Goal: Information Seeking & Learning: Check status

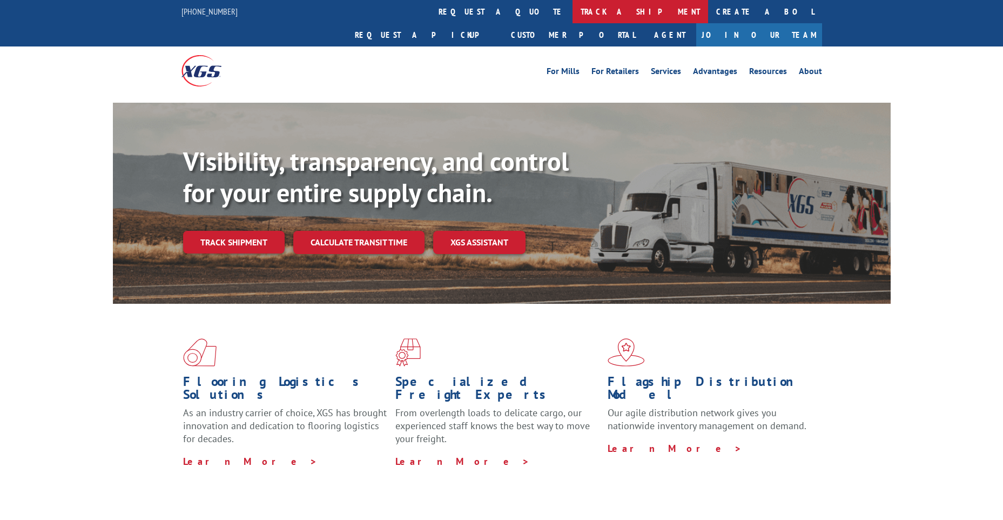
click at [573, 13] on link "track a shipment" at bounding box center [641, 11] width 136 height 23
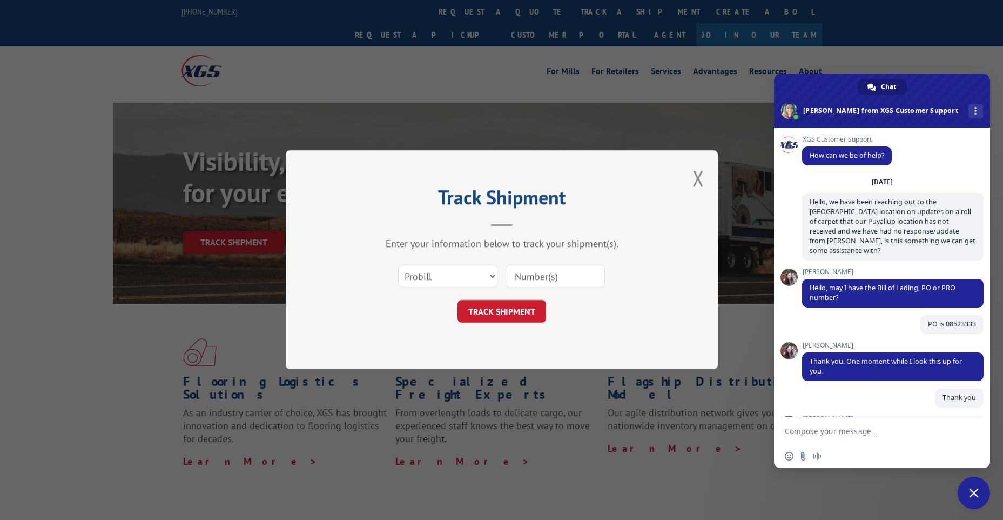
scroll to position [4305, 0]
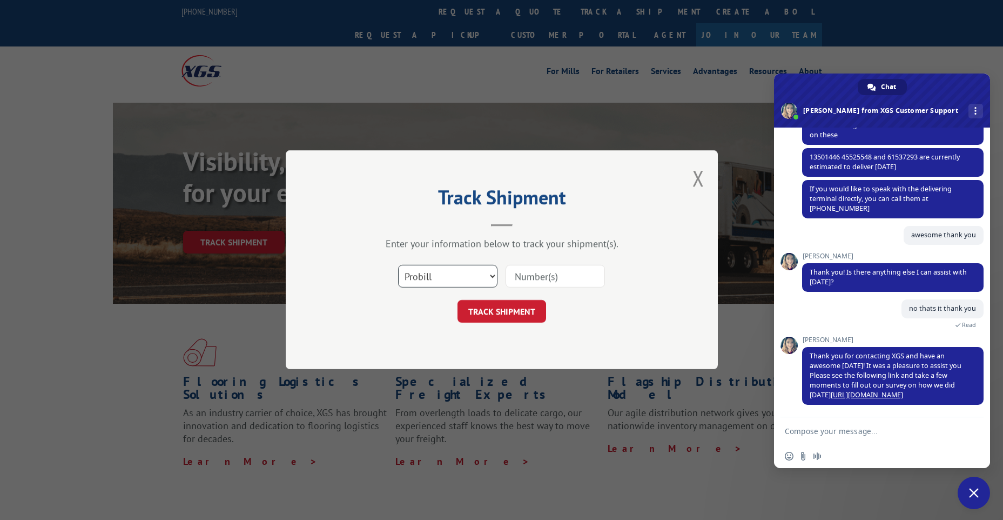
click at [436, 278] on select "Select category... Probill BOL PO" at bounding box center [447, 276] width 99 height 23
select select "po"
click at [398, 265] on select "Select category... Probill BOL PO" at bounding box center [447, 276] width 99 height 23
paste input "07512358"
click at [533, 272] on input "07512358" at bounding box center [555, 276] width 99 height 23
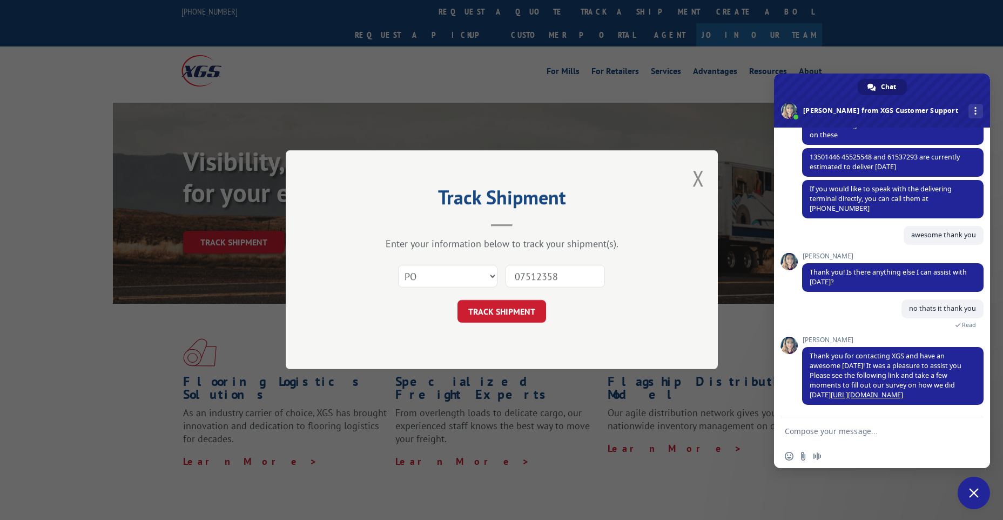
type input "07512358"
click button "TRACK SHIPMENT" at bounding box center [502, 311] width 89 height 23
